Goal: Find specific page/section

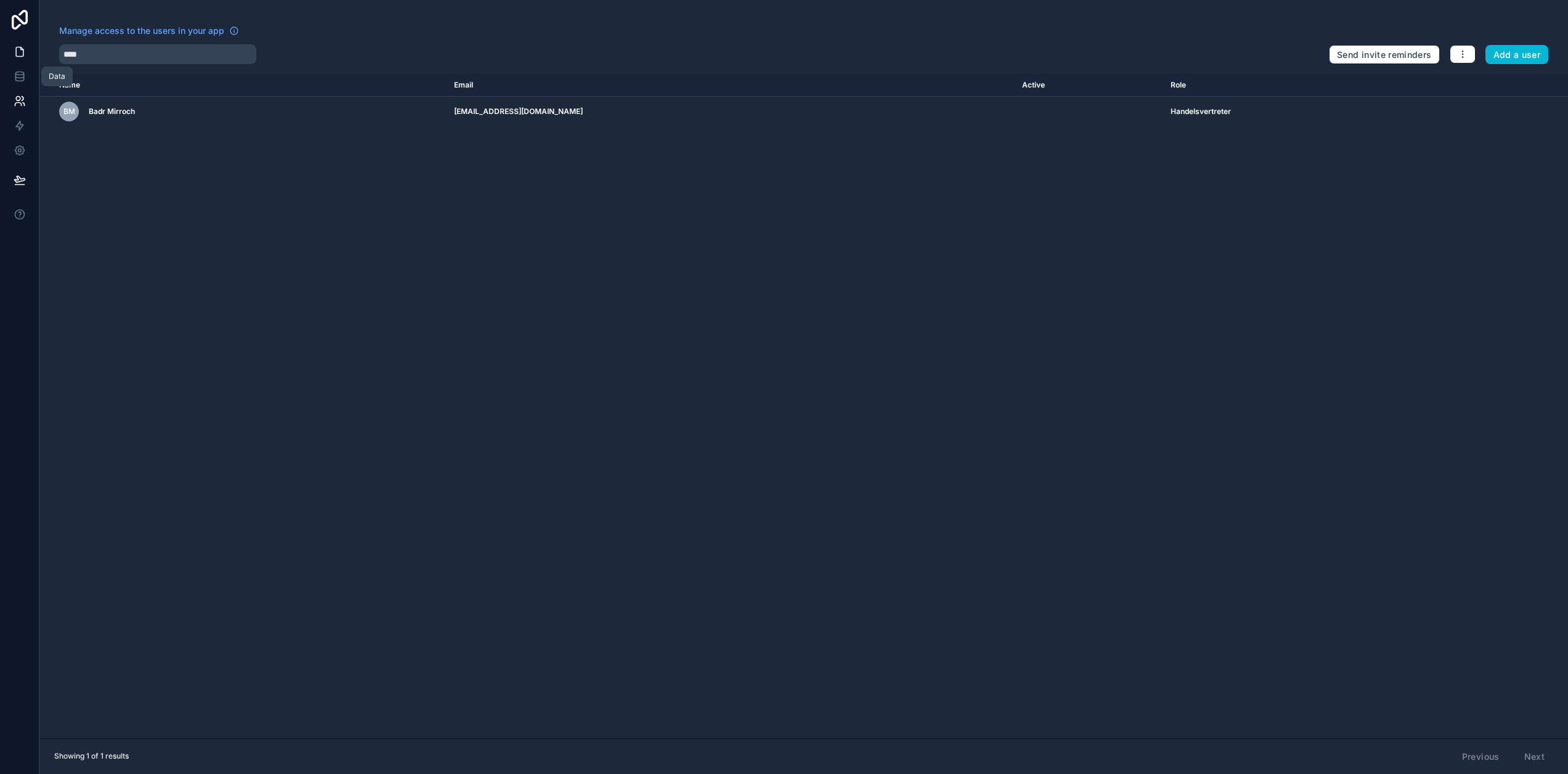
scroll to position [24, 9]
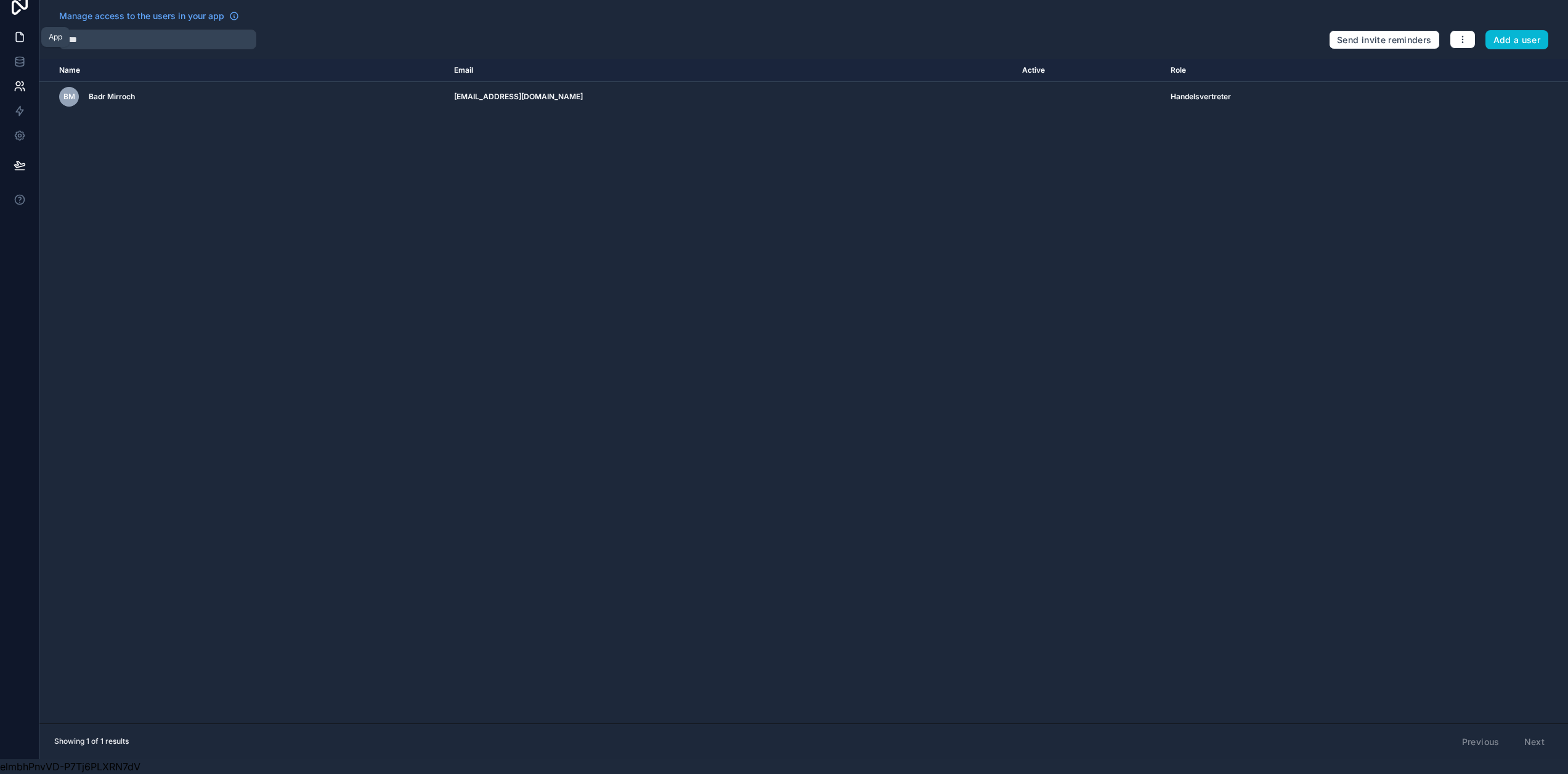
click at [13, 30] on icon at bounding box center [20, 37] width 13 height 13
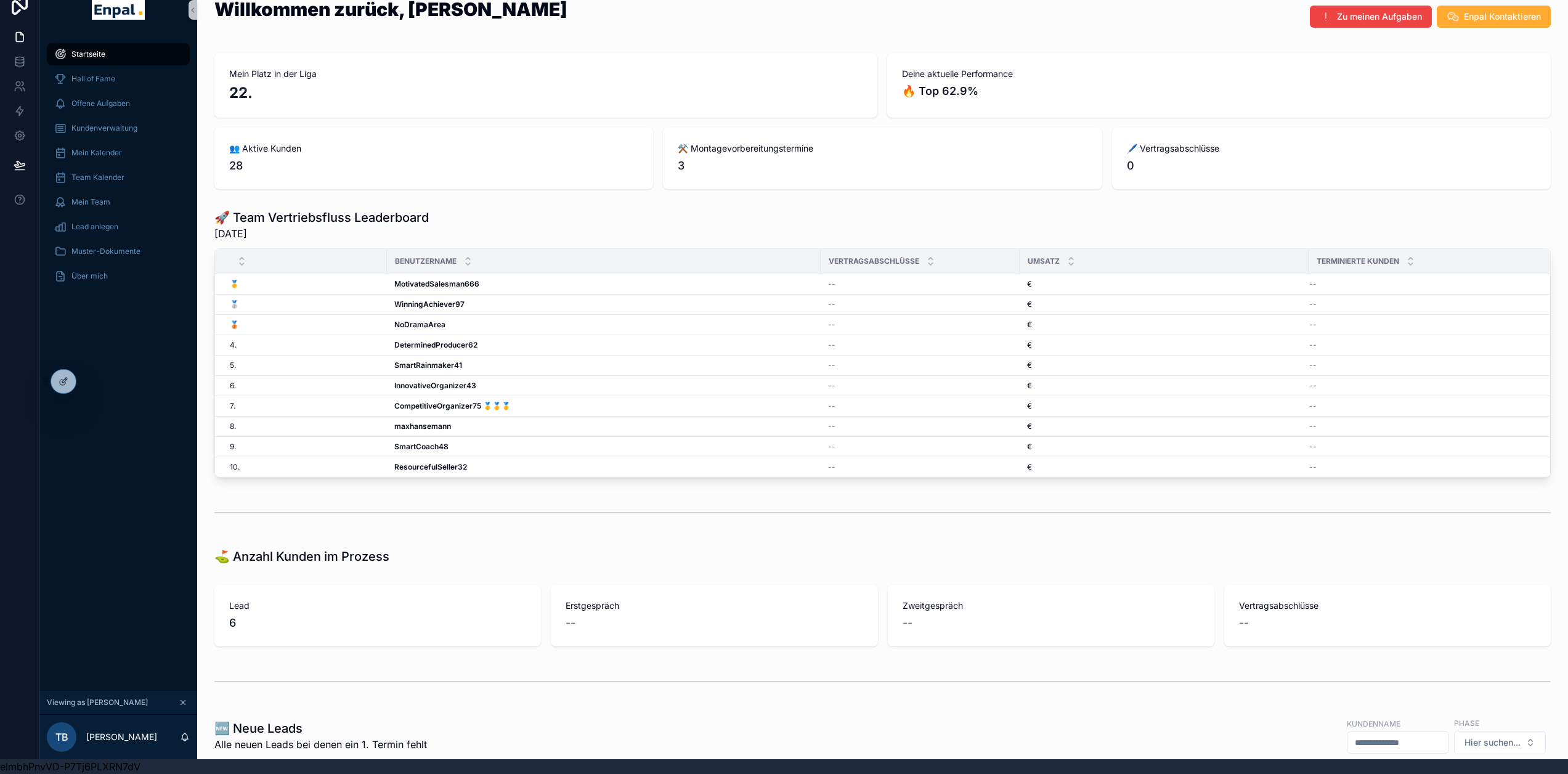
click at [319, 503] on div "scrollable content" at bounding box center [882, 512] width 1336 height 30
